Goal: Task Accomplishment & Management: Manage account settings

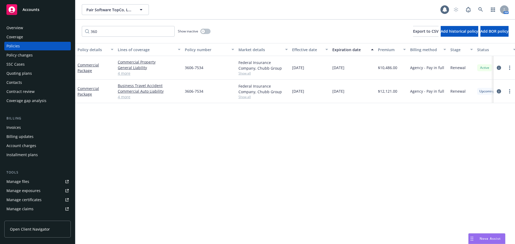
drag, startPoint x: 0, startPoint y: 0, endPoint x: 47, endPoint y: 6, distance: 47.6
click at [47, 6] on div "Accounts" at bounding box center [37, 9] width 62 height 11
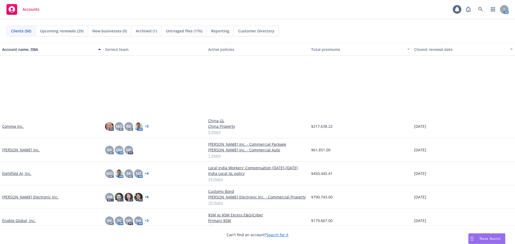
scroll to position [349, 0]
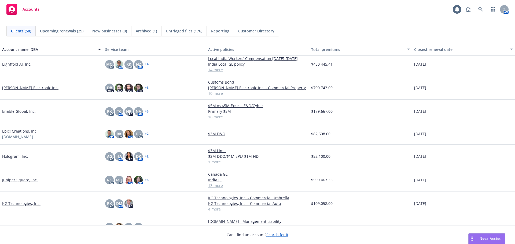
click at [18, 181] on link "Juniper Square, Inc." at bounding box center [20, 180] width 36 height 6
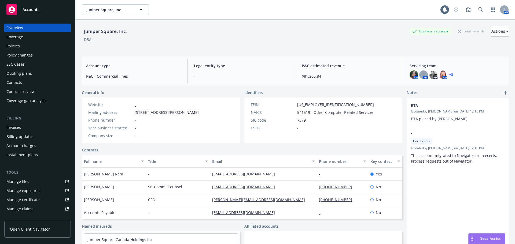
click at [37, 74] on div "Quoting plans" at bounding box center [37, 73] width 62 height 9
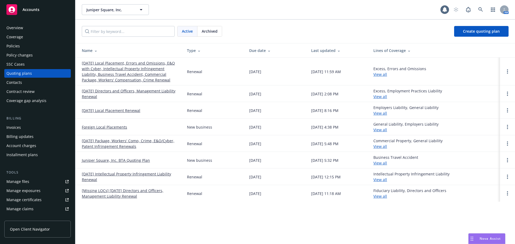
click at [114, 69] on link "11/17/25 Local Placement, Errors and Omissions, E&O with Cyber, Intellectual Pr…" at bounding box center [130, 71] width 97 height 23
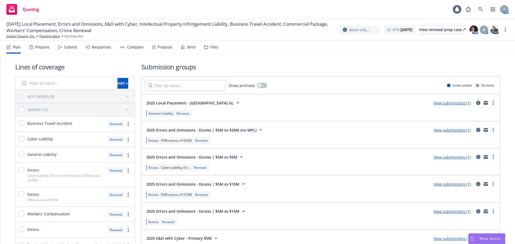
click at [50, 49] on div "Plan Prepare Submit Responses Compare Propose Bind Files" at bounding box center [112, 47] width 212 height 13
click at [46, 49] on div "Prepare" at bounding box center [42, 47] width 14 height 4
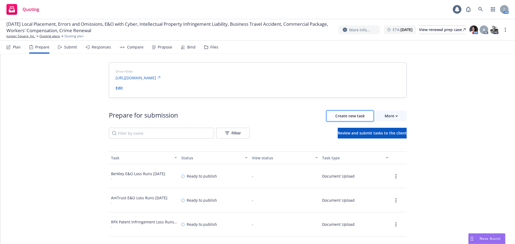
click at [327, 117] on button "Create new task" at bounding box center [349, 116] width 47 height 11
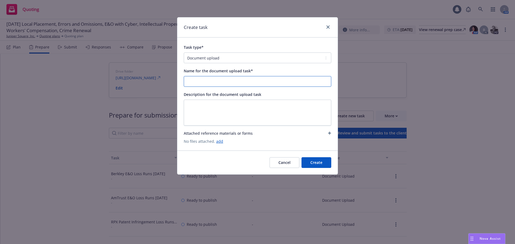
click at [221, 83] on input "Name for the document upload task*" at bounding box center [257, 81] width 147 height 10
drag, startPoint x: 222, startPoint y: 82, endPoint x: 291, endPoint y: 89, distance: 69.5
click at [291, 89] on div "Task type* Document upload Complete Workbook application Complete Indio applica…" at bounding box center [258, 94] width 148 height 100
drag, startPoint x: 247, startPoint y: 81, endPoint x: 146, endPoint y: 81, distance: 101.4
click at [146, 81] on div "Create task Task type* Document upload Complete Workbook application Complete I…" at bounding box center [257, 122] width 515 height 244
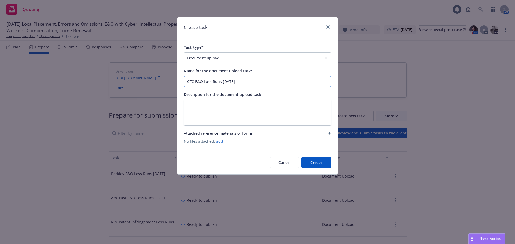
click at [262, 83] on input "CFC E&O Loss Runs 8/26/2025" at bounding box center [257, 81] width 147 height 10
type input "CFC E&O Loss Runs 8/26/2025"
click at [220, 141] on link "add" at bounding box center [219, 141] width 7 height 5
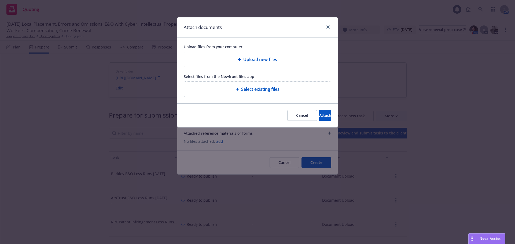
type textarea "x"
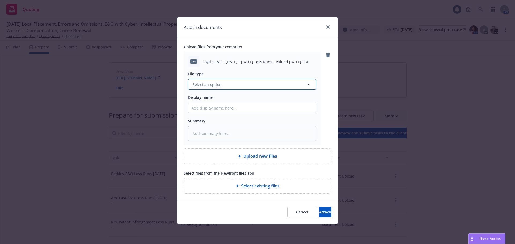
click at [219, 85] on span "Select an option" at bounding box center [207, 85] width 29 height 6
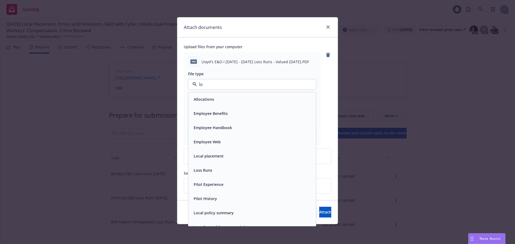
type input "los"
click at [222, 95] on div "Loss Runs" at bounding box center [252, 99] width 128 height 14
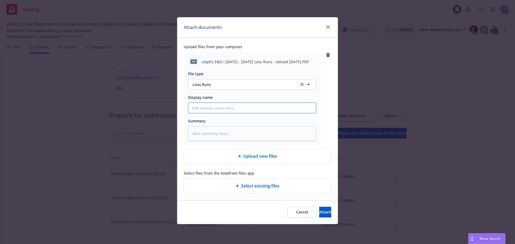
paste input "CFC E&O Loss Runs 8/26/2025"
type textarea "x"
type input "CFC E&O Loss Runs 8/26/2025"
click at [319, 210] on span "Attach" at bounding box center [325, 212] width 12 height 5
type textarea "x"
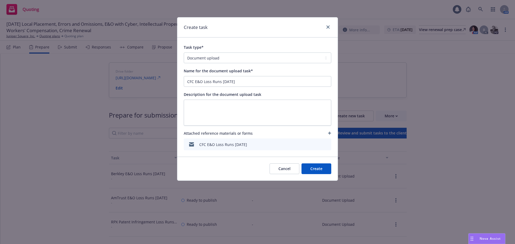
click at [318, 168] on button "Create" at bounding box center [316, 169] width 30 height 11
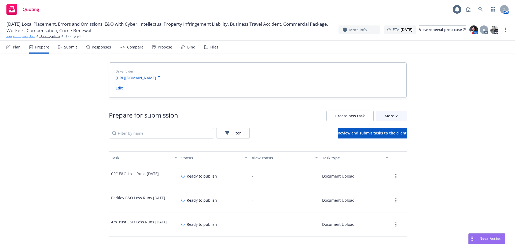
click at [28, 36] on link "Juniper Square, Inc." at bounding box center [20, 36] width 29 height 5
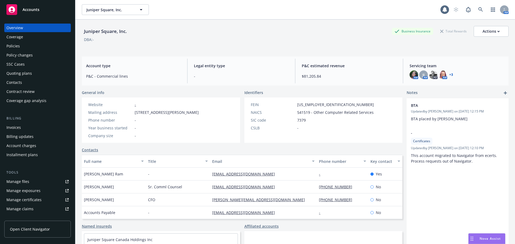
click at [30, 12] on span "Accounts" at bounding box center [31, 10] width 17 height 4
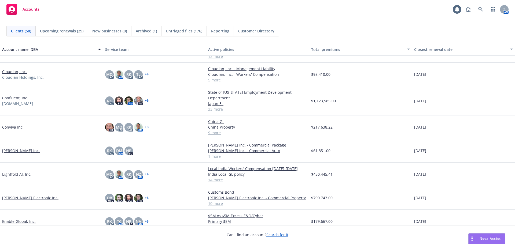
scroll to position [268, 0]
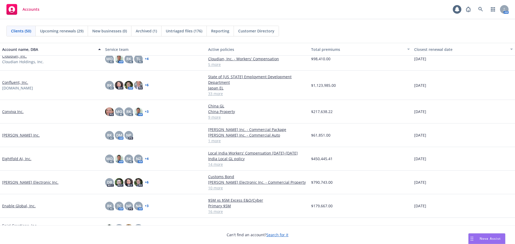
click at [16, 137] on link "[PERSON_NAME] Inc." at bounding box center [21, 135] width 38 height 6
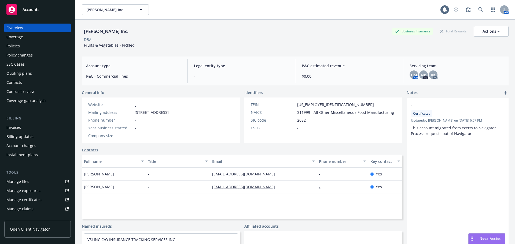
click at [42, 48] on div "Policies" at bounding box center [37, 46] width 62 height 9
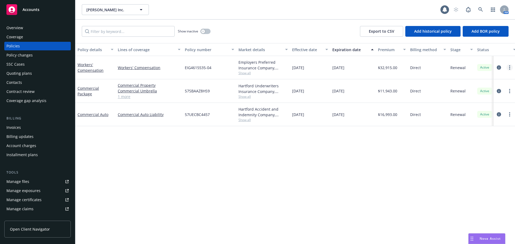
click at [509, 65] on icon "more" at bounding box center [509, 67] width 1 height 4
click at [481, 89] on link "Renew with incumbent" at bounding box center [481, 89] width 63 height 11
select select "12"
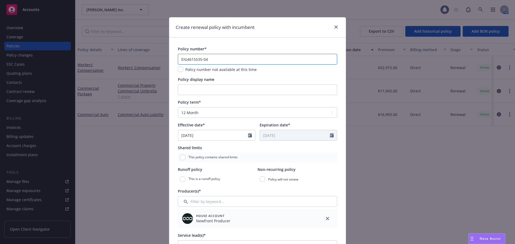
click at [258, 54] on input "EIG4615535-04" at bounding box center [257, 59] width 159 height 11
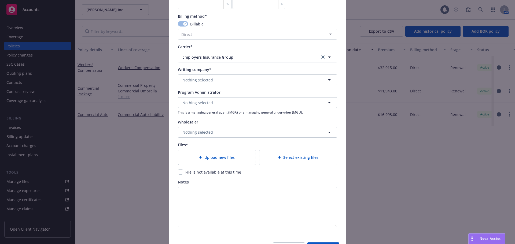
scroll to position [515, 0]
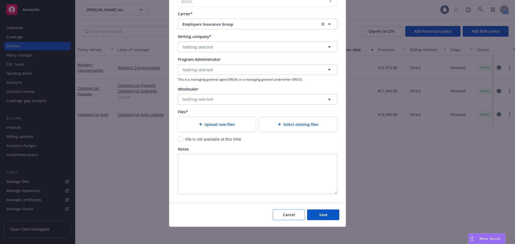
type input "EIG4615535-05"
click at [286, 210] on button "Cancel" at bounding box center [289, 215] width 32 height 11
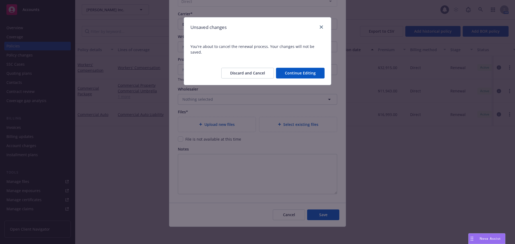
click at [270, 68] on button "Discard and Cancel" at bounding box center [247, 73] width 53 height 11
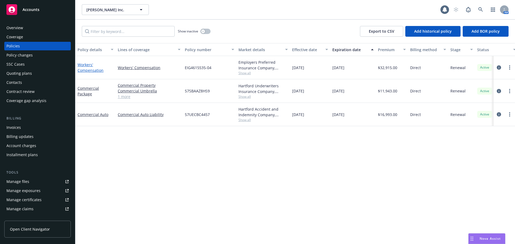
click at [89, 65] on link "Workers' Compensation" at bounding box center [91, 67] width 26 height 11
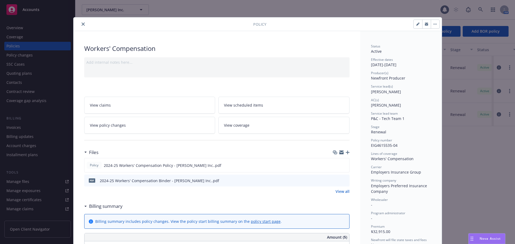
click at [431, 26] on button "button" at bounding box center [435, 24] width 9 height 9
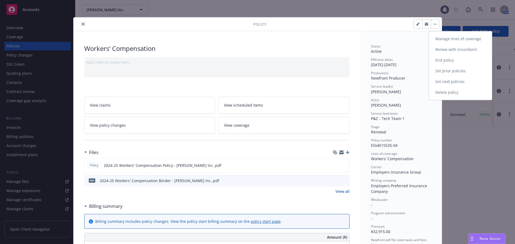
click at [455, 49] on link "Renew with incumbent" at bounding box center [460, 49] width 63 height 11
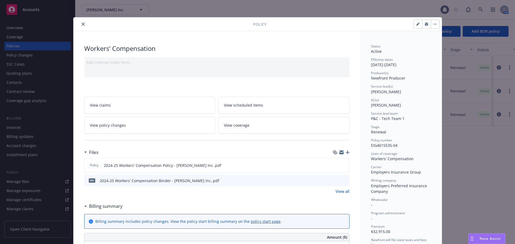
select select "12"
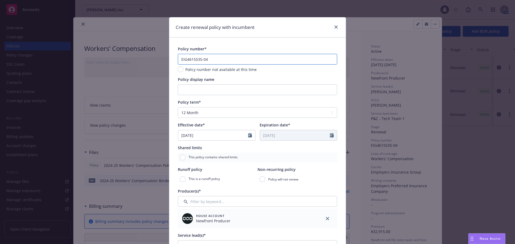
click at [268, 60] on input "EIG4615535-04" at bounding box center [257, 59] width 159 height 11
type input "EIG4615535-05"
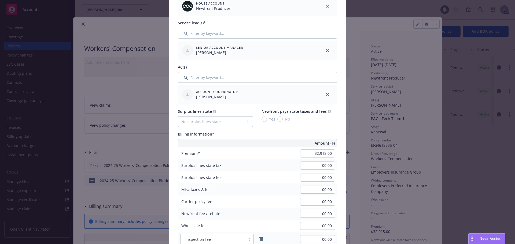
scroll to position [215, 0]
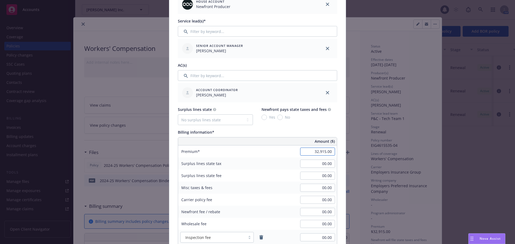
click at [302, 150] on input "32,915.00" at bounding box center [317, 152] width 35 height 8
type input "31,322.00"
click at [282, 162] on div "Surplus lines state tax 00.00" at bounding box center [257, 164] width 159 height 12
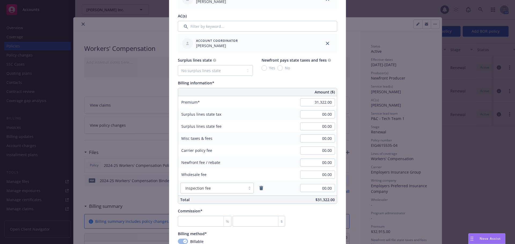
scroll to position [268, 0]
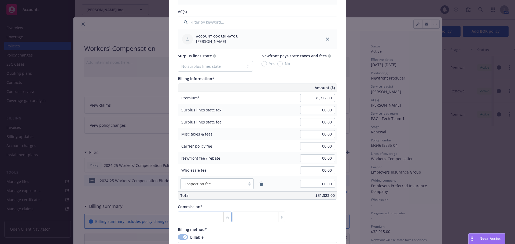
click at [190, 214] on input "number" at bounding box center [205, 217] width 54 height 11
type input "0"
click at [296, 214] on div "Commission* % 0 $" at bounding box center [257, 213] width 159 height 19
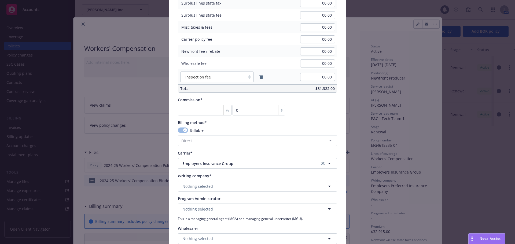
scroll to position [376, 0]
click at [237, 190] on button "Nothing selected" at bounding box center [257, 186] width 159 height 11
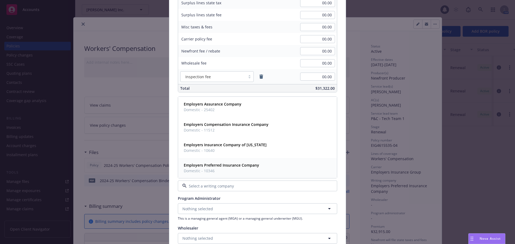
scroll to position [402, 0]
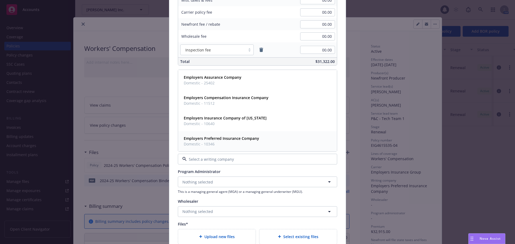
click at [210, 137] on strong "Employers Preferred Insurance Company" at bounding box center [221, 138] width 75 height 5
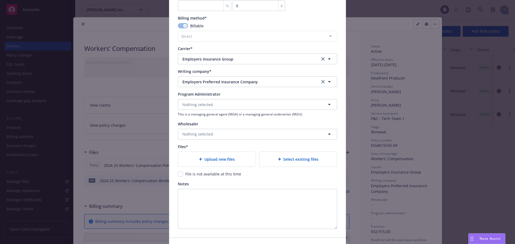
scroll to position [483, 0]
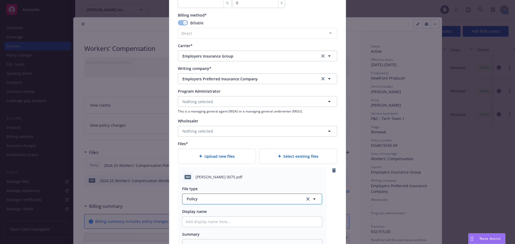
click at [218, 198] on span "Policy" at bounding box center [243, 199] width 112 height 6
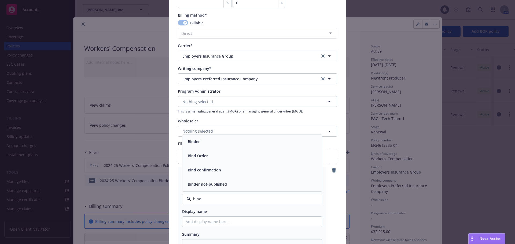
type input "binde"
click at [212, 168] on div "Binder" at bounding box center [252, 170] width 133 height 8
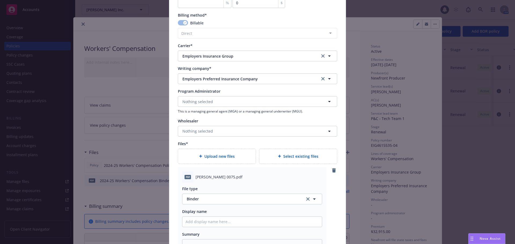
click at [178, 190] on div "pdf [PERSON_NAME] 0075.pdf File type Binder Binder Display name Summary" at bounding box center [252, 212] width 149 height 91
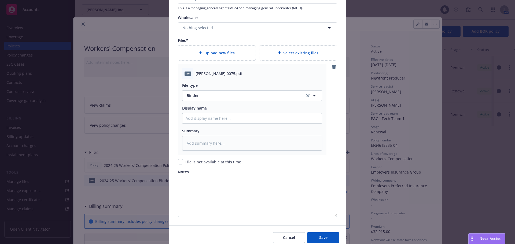
scroll to position [590, 0]
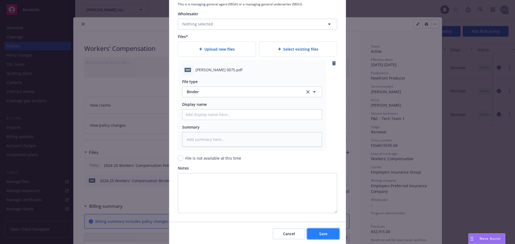
click at [329, 235] on button "Save" at bounding box center [323, 234] width 32 height 11
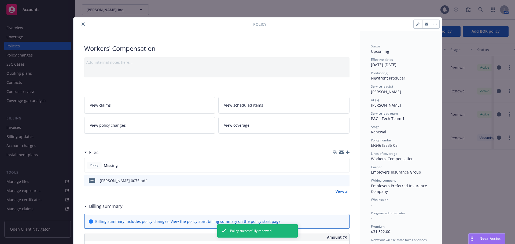
click at [346, 153] on icon "button" at bounding box center [348, 153] width 4 height 4
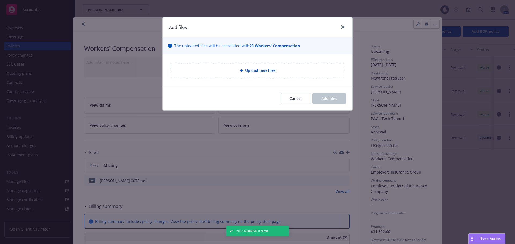
type textarea "x"
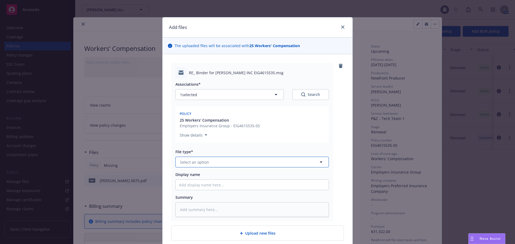
click at [184, 159] on button "Select an option" at bounding box center [251, 162] width 153 height 11
type input "ema"
drag, startPoint x: 200, startPoint y: 180, endPoint x: 260, endPoint y: 153, distance: 65.9
click at [200, 180] on div "Email" at bounding box center [252, 177] width 146 height 8
click at [329, 142] on div "RE_ Binder for [PERSON_NAME] INC EIG4615535.msg Associations* 1 selected Search…" at bounding box center [252, 142] width 162 height 159
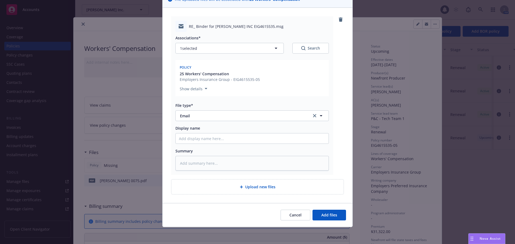
scroll to position [47, 0]
click at [330, 215] on span "Add files" at bounding box center [329, 214] width 16 height 5
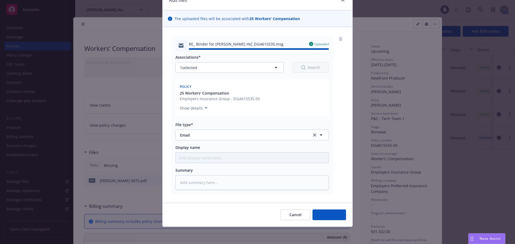
type textarea "x"
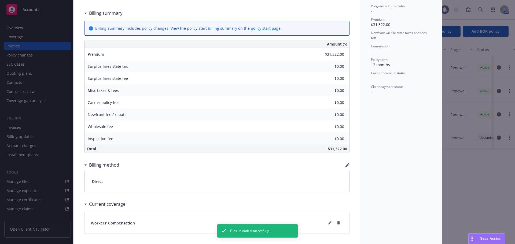
scroll to position [215, 0]
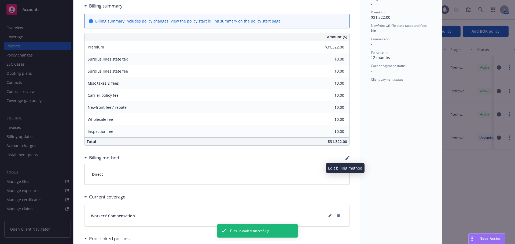
click at [345, 159] on icon "button" at bounding box center [346, 158] width 3 height 3
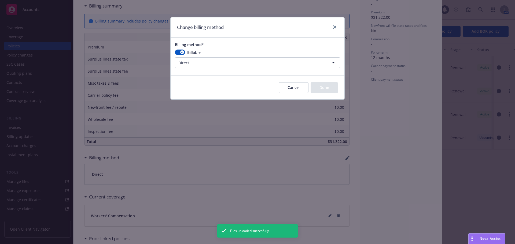
click at [199, 62] on html "Accounts Overview Coverage Policies Policy changes SSC Cases Quoting plans Cont…" at bounding box center [257, 122] width 515 height 244
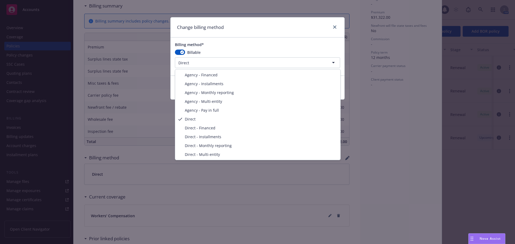
select select "AGENCY_INSTALLMENTS"
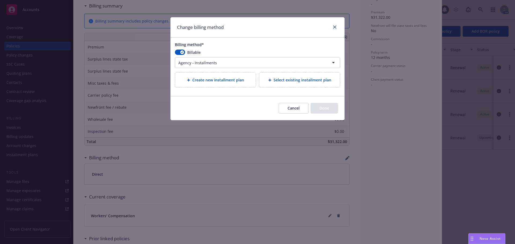
click at [221, 86] on div "Create new installment plan" at bounding box center [215, 80] width 80 height 15
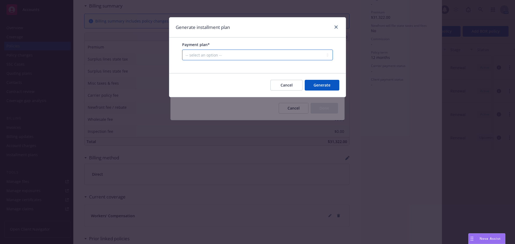
click at [215, 56] on select "-- select an option -- Only down payment 0% down payment + 12 monthly installme…" at bounding box center [257, 55] width 151 height 11
select select "15% down payment + 9 monthly installments"
click at [182, 60] on select "-- select an option -- Only down payment 0% down payment + 12 monthly installme…" at bounding box center [257, 55] width 151 height 11
select select "MONTHLY"
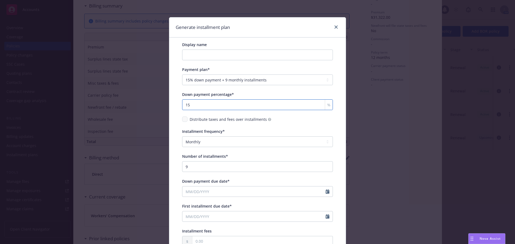
click at [215, 103] on input "15" at bounding box center [257, 105] width 151 height 11
type input "10"
click at [208, 125] on div "Display name Payment plan* -- select an option -- Only down payment 0% down pay…" at bounding box center [257, 144] width 151 height 205
click at [326, 192] on icon "Calendar" at bounding box center [328, 192] width 4 height 4
select select "8"
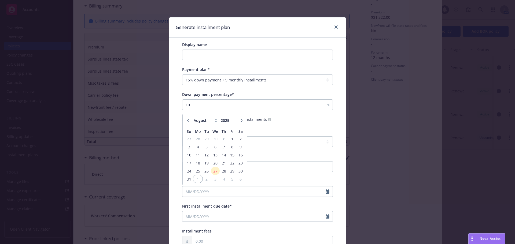
click at [198, 178] on span "1" at bounding box center [198, 179] width 8 height 7
type input "[DATE]"
click at [326, 216] on icon "Calendar" at bounding box center [328, 217] width 4 height 4
click at [240, 146] on icon "button" at bounding box center [241, 145] width 3 height 3
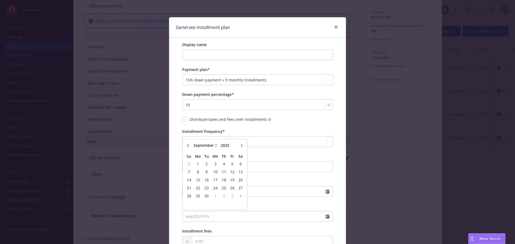
select select "10"
click at [214, 162] on span "1" at bounding box center [215, 164] width 8 height 7
type input "[DATE]"
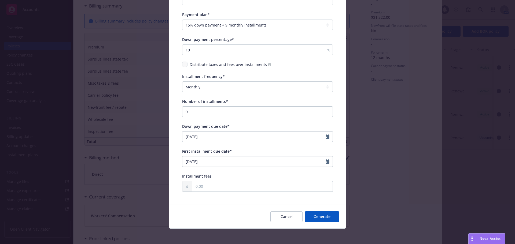
scroll to position [57, 0]
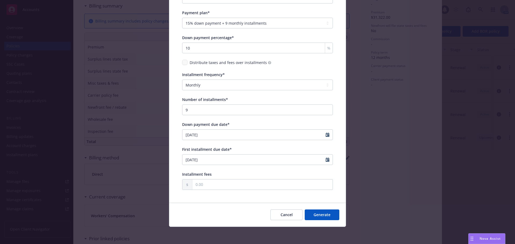
click at [308, 216] on button "Generate" at bounding box center [322, 215] width 35 height 11
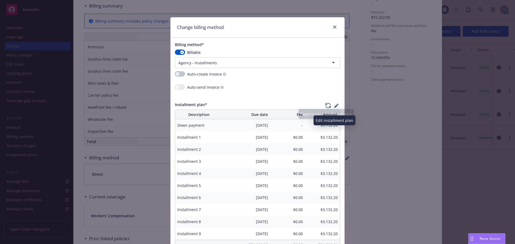
click at [334, 106] on icon "button" at bounding box center [335, 106] width 3 height 3
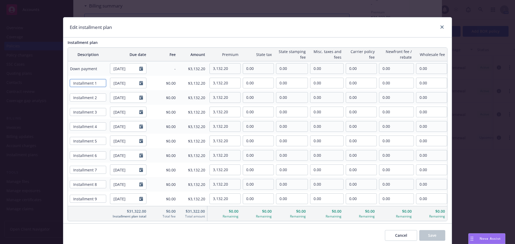
click at [97, 83] on input "Installment 1" at bounding box center [88, 83] width 36 height 8
type input "Installment 2"
click at [101, 99] on input "Installment 2" at bounding box center [88, 98] width 36 height 8
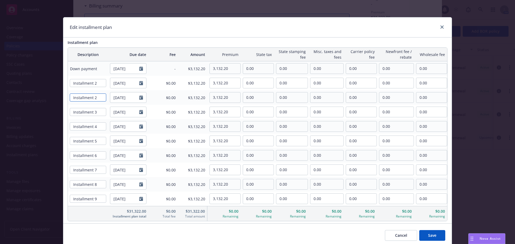
click at [100, 97] on input "Installment 2" at bounding box center [88, 98] width 36 height 8
type input "Installment 3"
click at [101, 113] on input "Installment 3" at bounding box center [88, 112] width 36 height 8
click at [101, 112] on input "Installment 3" at bounding box center [88, 112] width 36 height 8
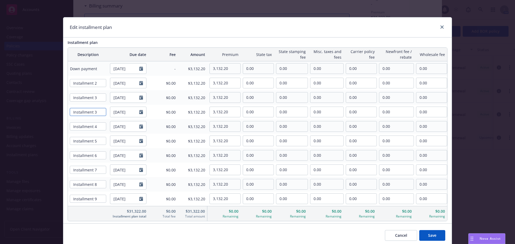
click at [99, 112] on input "Installment 3" at bounding box center [88, 112] width 36 height 8
type input "Installment 4"
click at [98, 126] on input "Installment 4" at bounding box center [88, 127] width 36 height 8
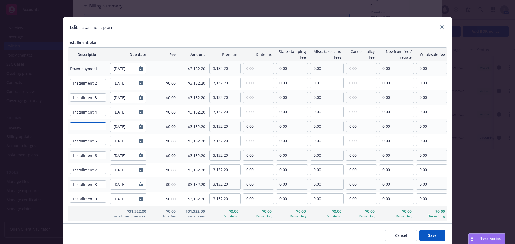
click at [84, 125] on input at bounding box center [88, 127] width 36 height 8
paste input "Installment 5"
type input "Installment 5"
click at [94, 142] on input "Installment 5" at bounding box center [88, 141] width 36 height 8
click at [98, 141] on input "Installment 5" at bounding box center [88, 141] width 36 height 8
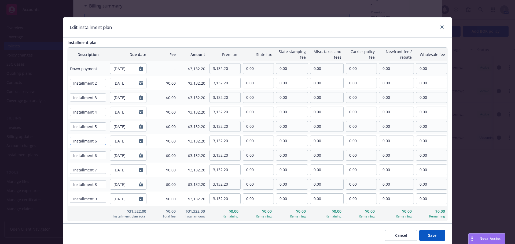
type input "Installment 6"
click at [98, 155] on input "Installment 6" at bounding box center [88, 156] width 36 height 8
click at [100, 157] on input "Installment 6" at bounding box center [88, 156] width 36 height 8
type input "Installment 7"
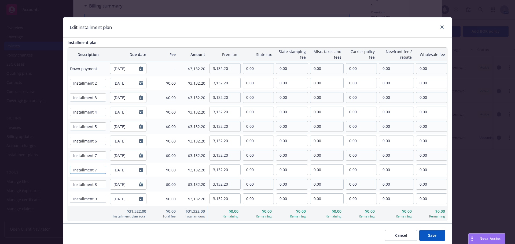
click at [95, 172] on input "Installment 7" at bounding box center [88, 170] width 36 height 8
click at [97, 171] on input "Installment 7" at bounding box center [88, 170] width 36 height 8
type input "Installment 8"
click at [100, 183] on input "Installment 8" at bounding box center [88, 185] width 36 height 8
click at [100, 184] on input "Installment 8" at bounding box center [88, 185] width 36 height 8
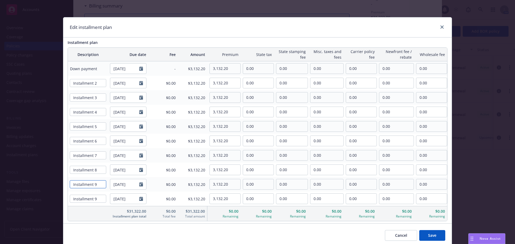
type input "Installment 9"
click at [98, 197] on input "Installment 9" at bounding box center [88, 199] width 36 height 8
click at [98, 199] on input "Installment 9" at bounding box center [88, 199] width 36 height 8
type input "Installment 10"
drag, startPoint x: 229, startPoint y: 69, endPoint x: 193, endPoint y: 76, distance: 36.7
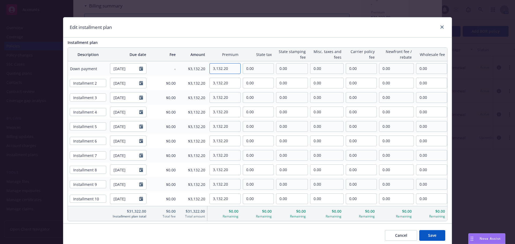
click at [193, 76] on table "Description Due date Fee Amount Premium State tax State stamping fee Misc. taxe…" at bounding box center [258, 134] width 380 height 174
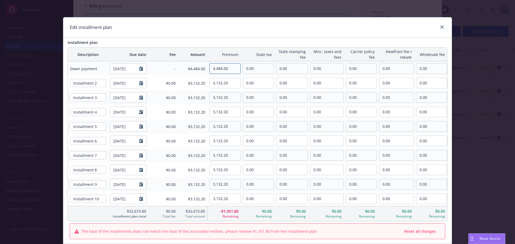
type input "4,484.00"
click at [189, 68] on span "$4,484.00" at bounding box center [192, 69] width 25 height 6
drag, startPoint x: 230, startPoint y: 81, endPoint x: 203, endPoint y: 78, distance: 26.7
click at [203, 78] on tr "Installment 2 [DATE] $0.00 $3,132.20 3,132.20 0.00 0.00 0.00 0.00 0.00 0.00" at bounding box center [257, 83] width 379 height 14
drag, startPoint x: 232, startPoint y: 83, endPoint x: 205, endPoint y: 82, distance: 27.6
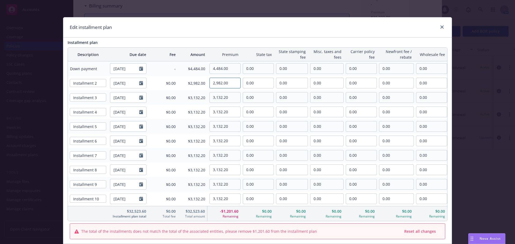
click at [205, 82] on tr "Installment 2 [DATE] $0.00 $2,982.00 2,982.00 0.00 0.00 0.00 0.00 0.00 0.00" at bounding box center [257, 83] width 379 height 14
type input "2,982.00"
drag, startPoint x: 230, startPoint y: 98, endPoint x: 204, endPoint y: 98, distance: 25.2
click at [204, 98] on tr "Installment 3 [DATE] $0.00 $3,132.20 3,132.20 0.00 0.00 0.00 0.00 0.00 0.00" at bounding box center [257, 97] width 379 height 14
paste input "2,982.0"
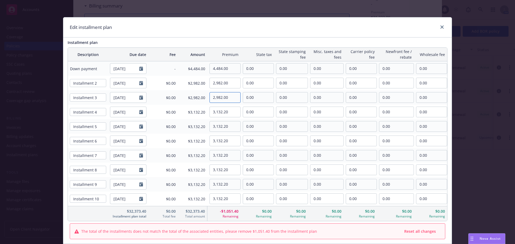
type input "2,982.00"
drag, startPoint x: 231, startPoint y: 113, endPoint x: 203, endPoint y: 112, distance: 28.8
click at [204, 112] on tr "Installment 4 [DATE] $0.00 $3,132.20 3,132.20 0.00 0.00 0.00 0.00 0.00 0.00" at bounding box center [257, 112] width 379 height 14
paste input "2,982.0"
type input "2,982.00"
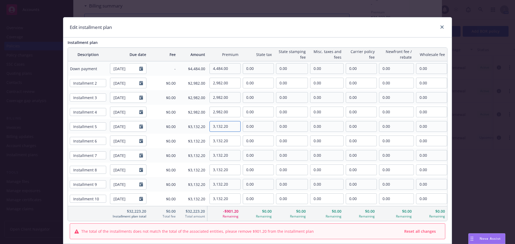
drag, startPoint x: 229, startPoint y: 127, endPoint x: 208, endPoint y: 128, distance: 20.7
click at [210, 128] on input "3,132.20" at bounding box center [225, 127] width 31 height 10
paste input "2,982.0"
type input "2,982.00"
drag, startPoint x: 230, startPoint y: 141, endPoint x: 206, endPoint y: 141, distance: 24.7
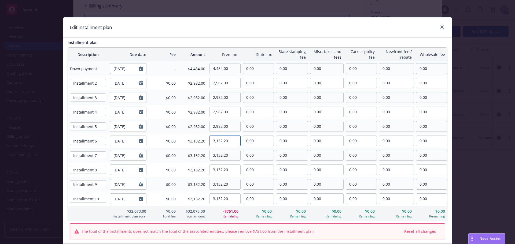
click at [207, 141] on div "3,132.20" at bounding box center [223, 141] width 33 height 11
paste input "2,982.0"
type input "2,982.00"
drag, startPoint x: 231, startPoint y: 154, endPoint x: 203, endPoint y: 155, distance: 28.2
click at [203, 155] on tr "Installment 7 [DATE] $0.00 $3,132.20 3,132.20 0.00 0.00 0.00 0.00 0.00 0.00" at bounding box center [257, 155] width 379 height 14
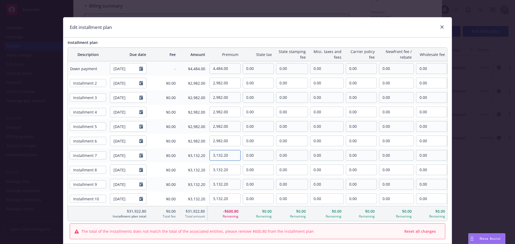
paste input "2,982.0"
type input "2,982.00"
drag, startPoint x: 230, startPoint y: 168, endPoint x: 206, endPoint y: 165, distance: 24.3
click at [207, 165] on div "3,132.20" at bounding box center [223, 170] width 33 height 11
paste input "2,982.0"
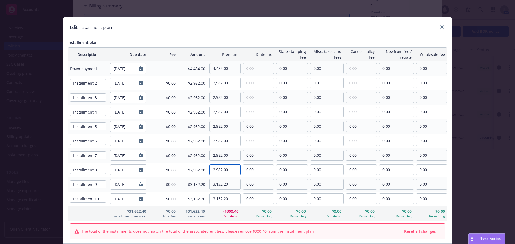
type input "2,982.00"
drag, startPoint x: 233, startPoint y: 184, endPoint x: 201, endPoint y: 181, distance: 31.6
click at [201, 181] on tr "Installment 9 [DATE] $0.00 $3,132.20 3,132.20 0.00 0.00 0.00 0.00 0.00 0.00" at bounding box center [257, 184] width 379 height 14
paste input "2,982.0"
type input "2,982.00"
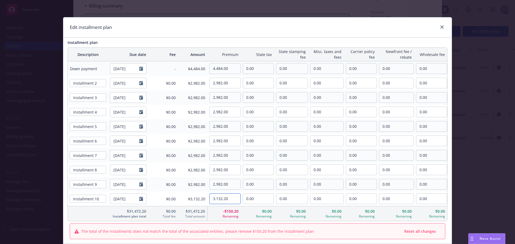
drag, startPoint x: 233, startPoint y: 198, endPoint x: 203, endPoint y: 197, distance: 29.5
click at [203, 197] on tr "Installment 10 [DATE] $0.00 $3,132.20 3,132.20 0.00 0.00 0.00 0.00 0.00 0.00" at bounding box center [257, 199] width 379 height 14
paste input "2,982.0"
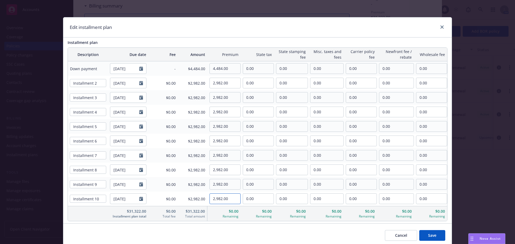
type input "2,982.00"
click at [234, 57] on div "Premium" at bounding box center [223, 55] width 33 height 8
click at [439, 235] on button "Save" at bounding box center [432, 235] width 26 height 11
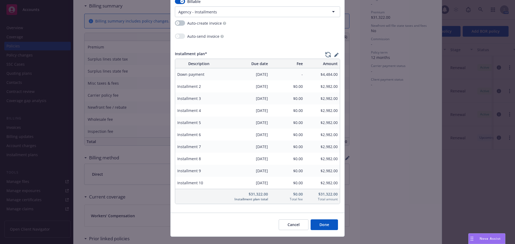
scroll to position [61, 0]
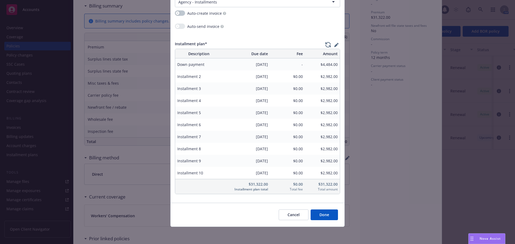
click at [325, 220] on button "Done" at bounding box center [324, 215] width 27 height 11
click at [327, 215] on button "Done" at bounding box center [324, 215] width 27 height 11
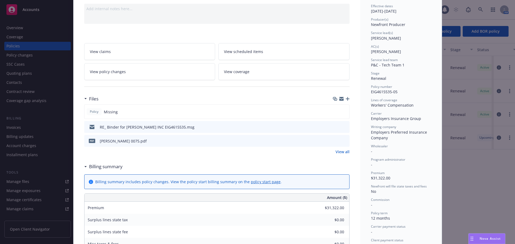
scroll to position [0, 0]
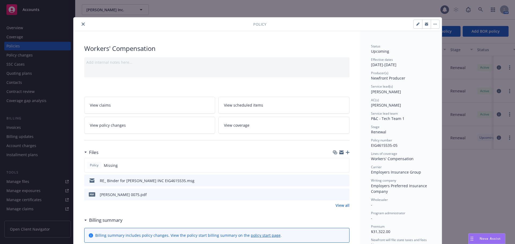
click at [82, 23] on icon "close" at bounding box center [83, 24] width 3 height 3
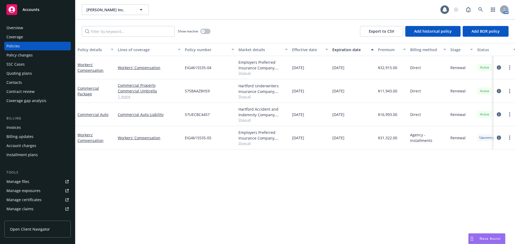
click at [52, 13] on div "Accounts" at bounding box center [37, 9] width 62 height 11
